Goal: Task Accomplishment & Management: Use online tool/utility

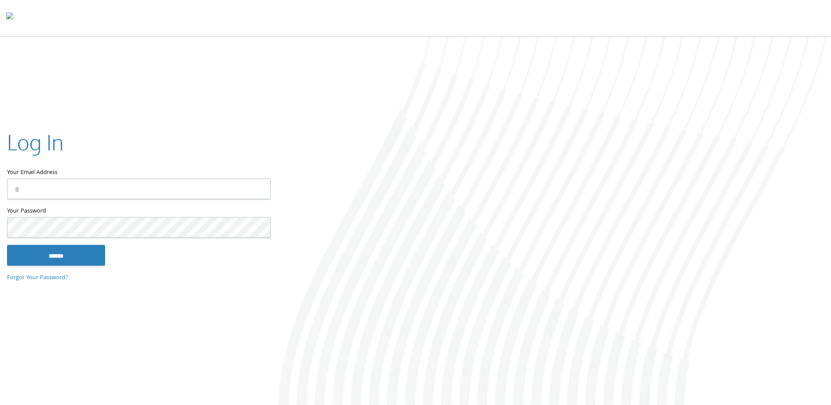
type input "**********"
click at [78, 259] on input "******" at bounding box center [56, 255] width 98 height 21
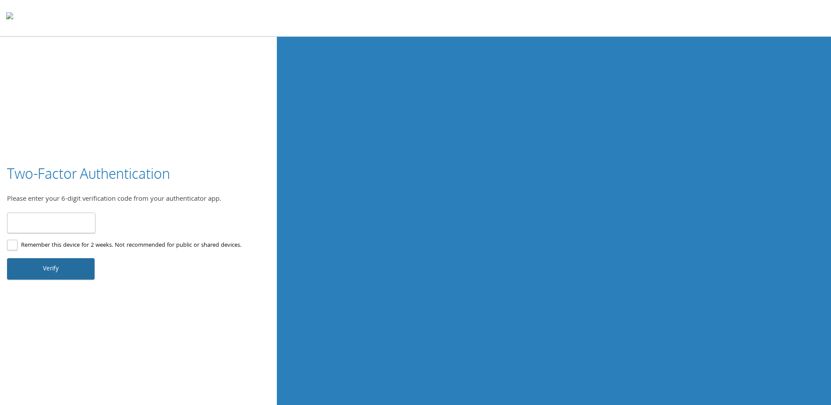
type input "******"
